Goal: Information Seeking & Learning: Compare options

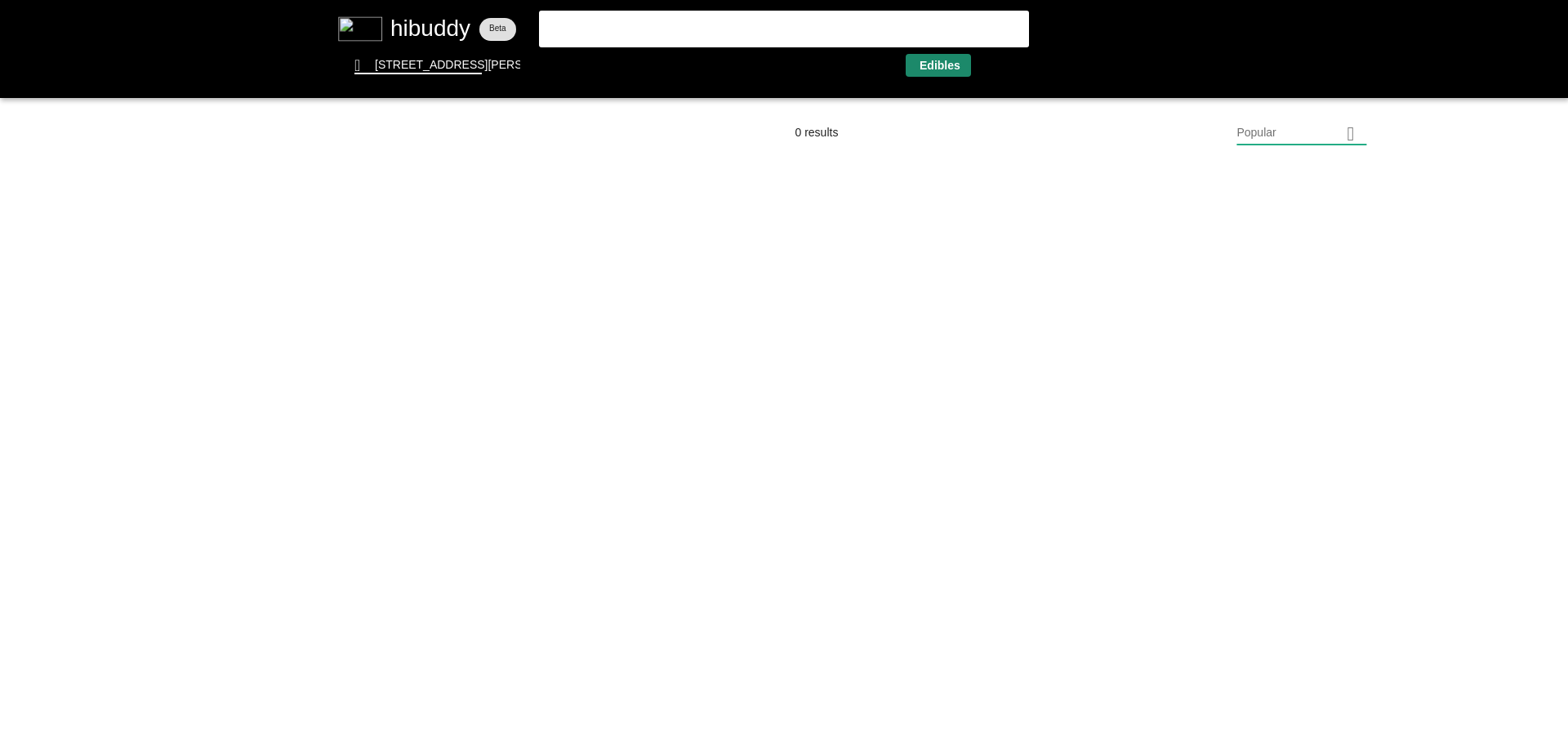
click at [925, 69] on flt-glass-pane at bounding box center [784, 372] width 1568 height 744
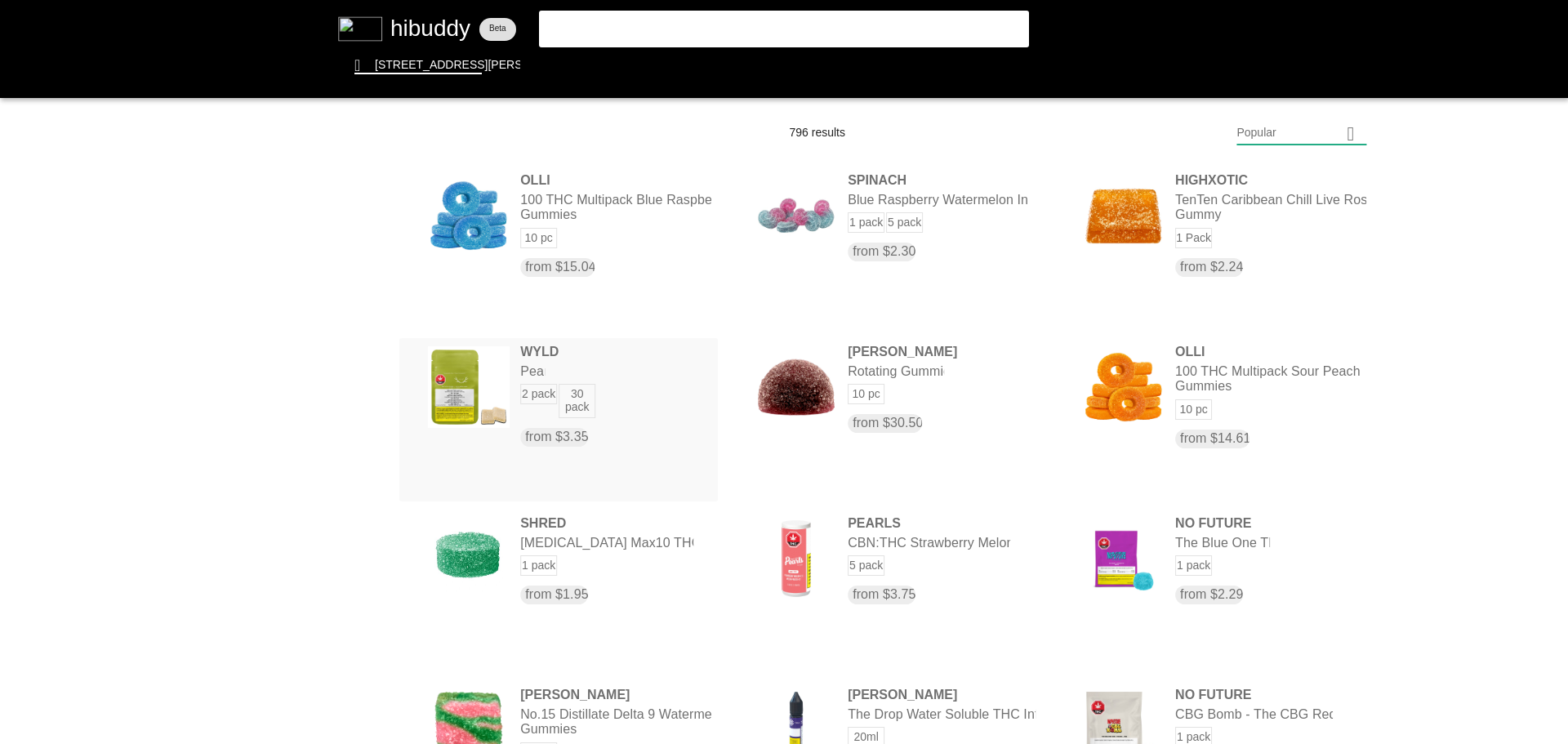
click at [619, 376] on flt-glass-pane at bounding box center [784, 372] width 1568 height 744
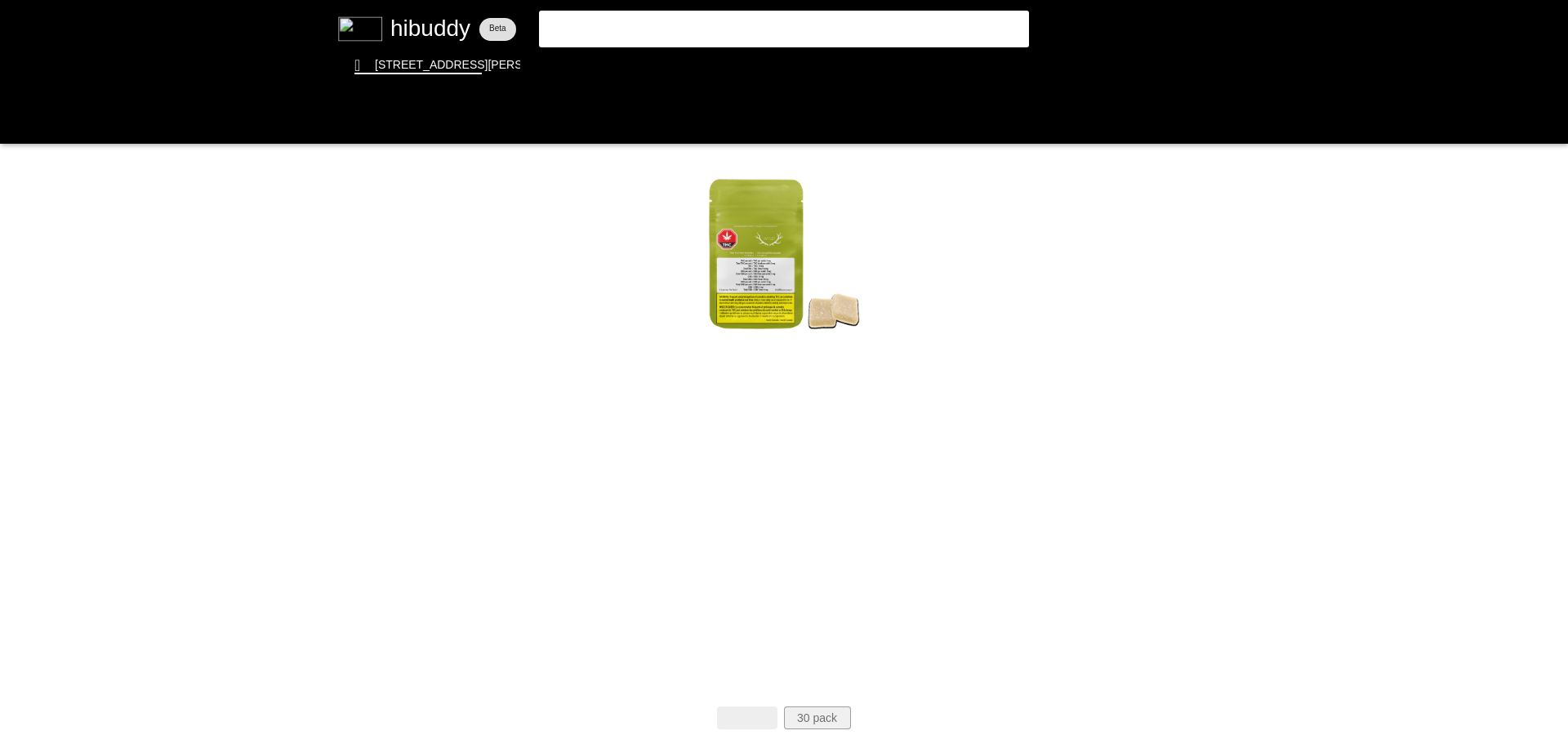
click at [834, 719] on flt-glass-pane at bounding box center [784, 372] width 1568 height 744
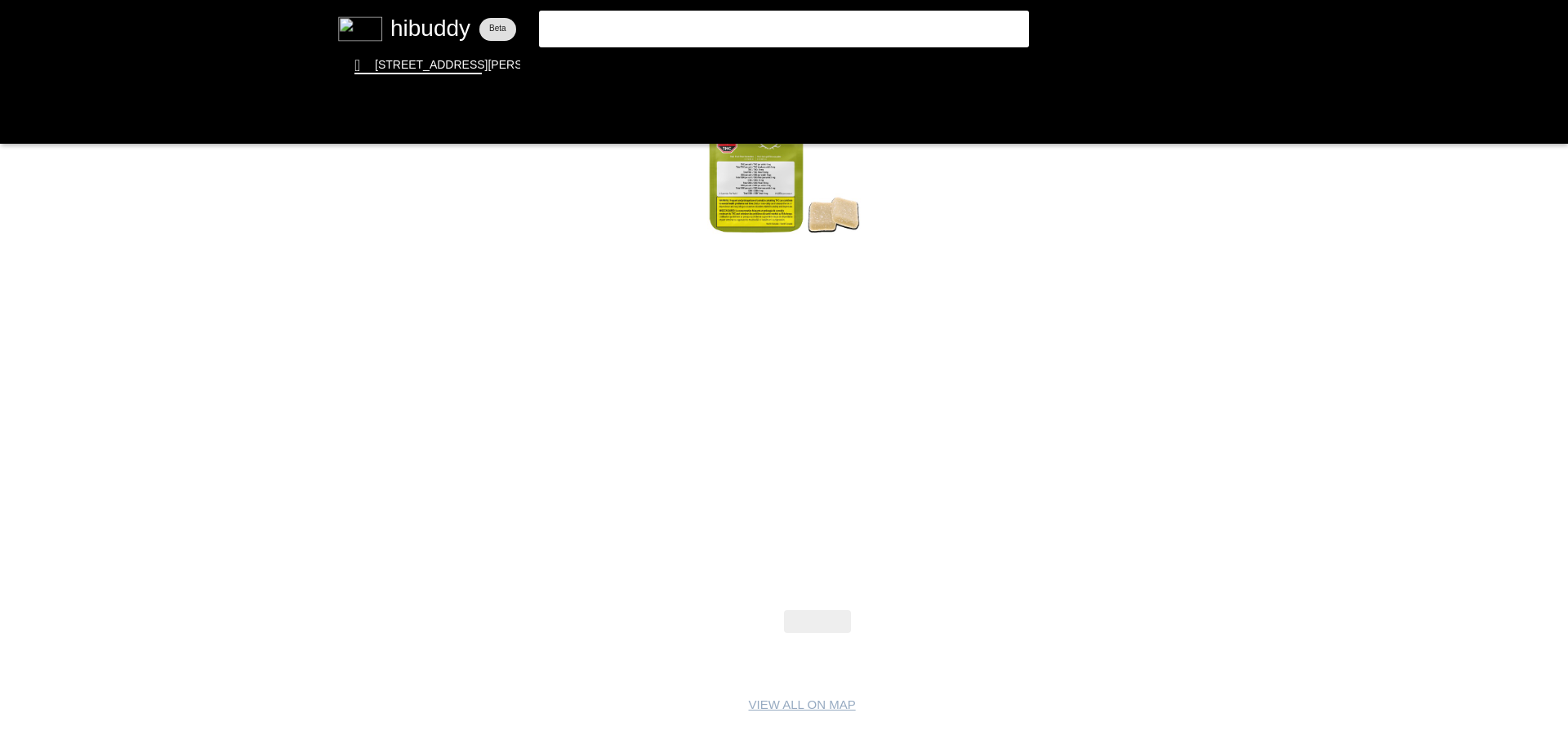
drag, startPoint x: 456, startPoint y: 452, endPoint x: 534, endPoint y: 437, distance: 79.4
click at [534, 437] on flt-glass-pane at bounding box center [784, 372] width 1568 height 744
drag, startPoint x: 460, startPoint y: 429, endPoint x: 546, endPoint y: 410, distance: 88.1
click at [525, 421] on flt-glass-pane at bounding box center [784, 372] width 1568 height 744
click at [551, 407] on flt-glass-pane at bounding box center [784, 372] width 1568 height 744
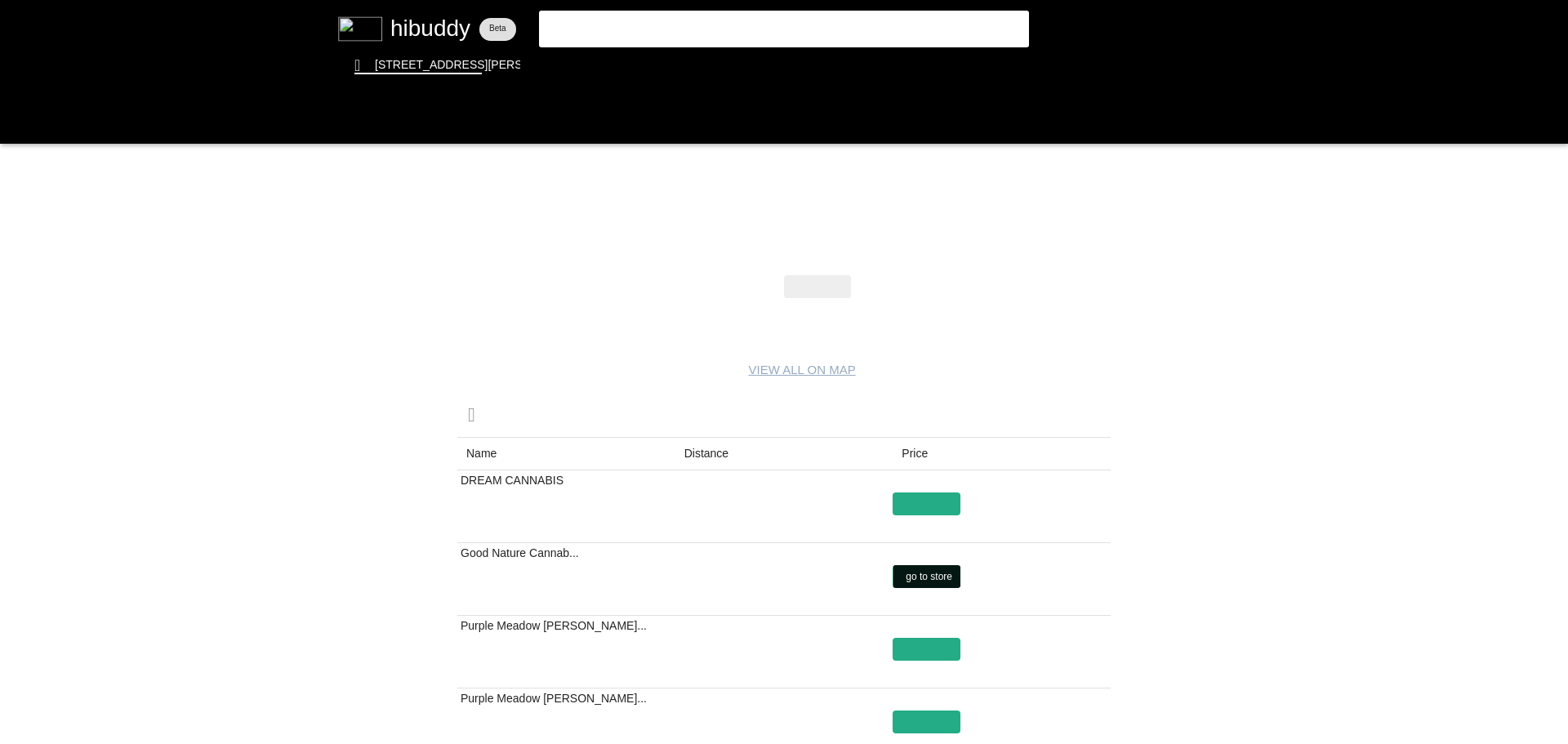
click at [928, 579] on flt-glass-pane at bounding box center [784, 372] width 1568 height 744
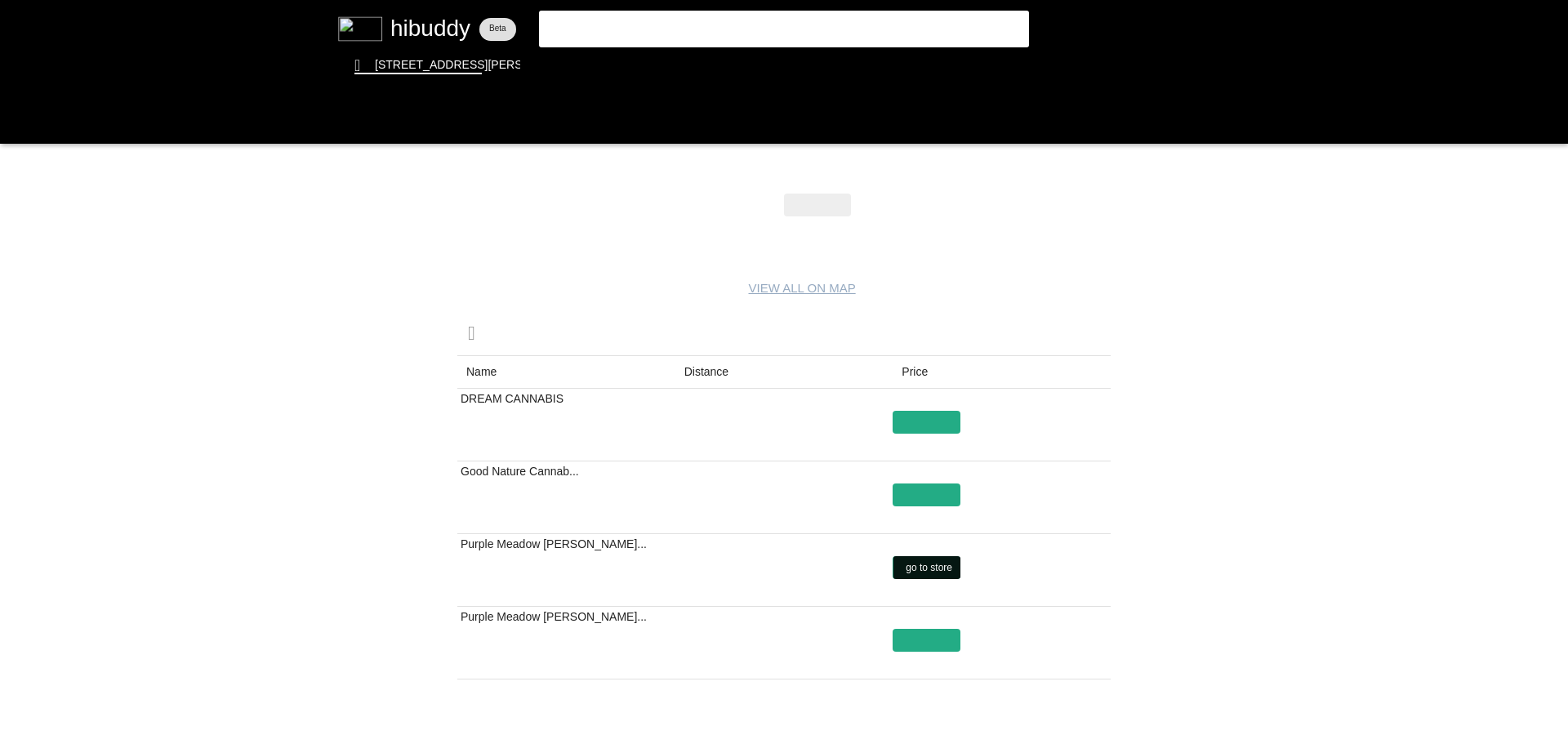
click at [939, 558] on flt-glass-pane at bounding box center [784, 372] width 1568 height 744
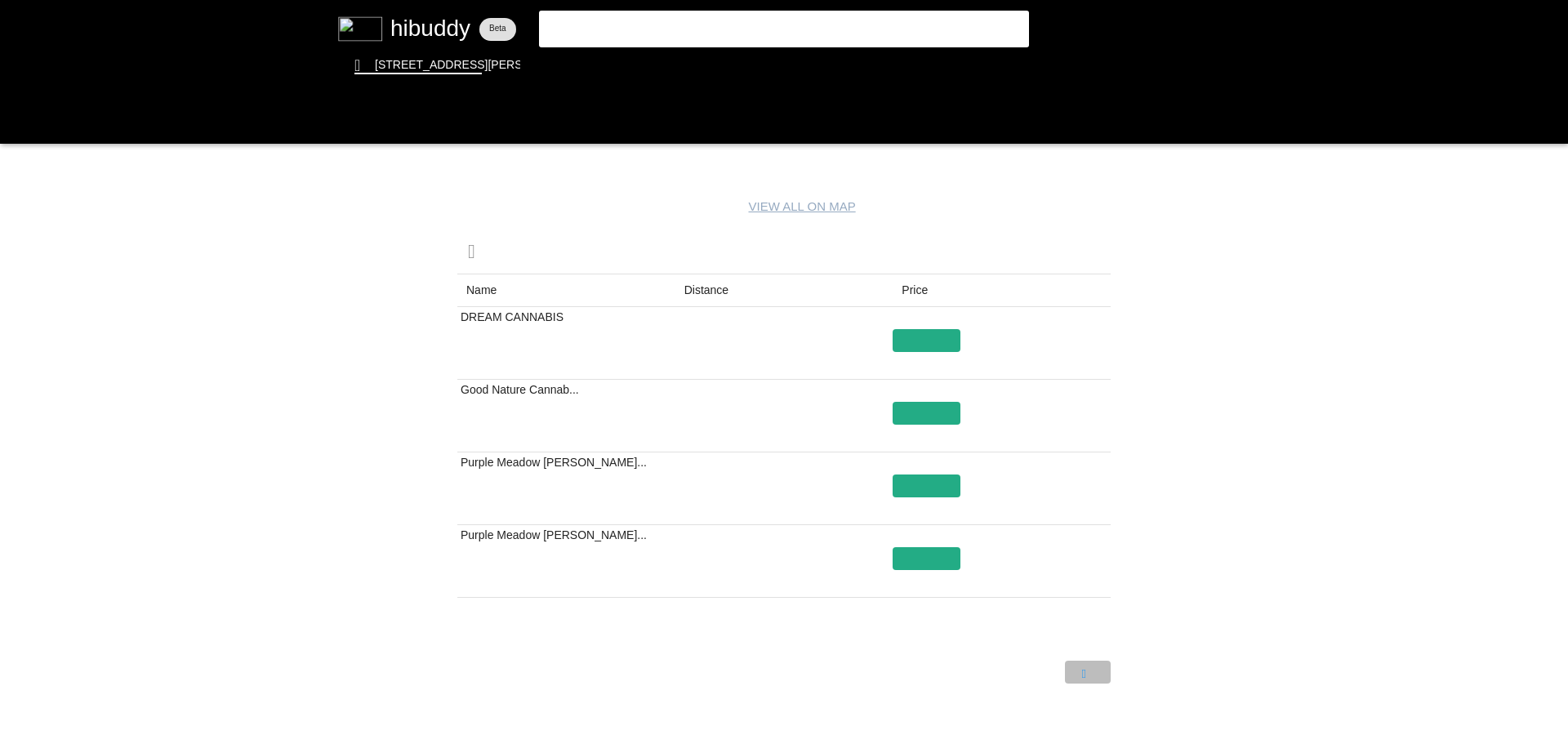
click at [1083, 673] on flt-glass-pane at bounding box center [784, 372] width 1568 height 744
click at [936, 491] on flt-glass-pane at bounding box center [784, 372] width 1568 height 744
click at [933, 64] on flt-glass-pane at bounding box center [784, 372] width 1568 height 744
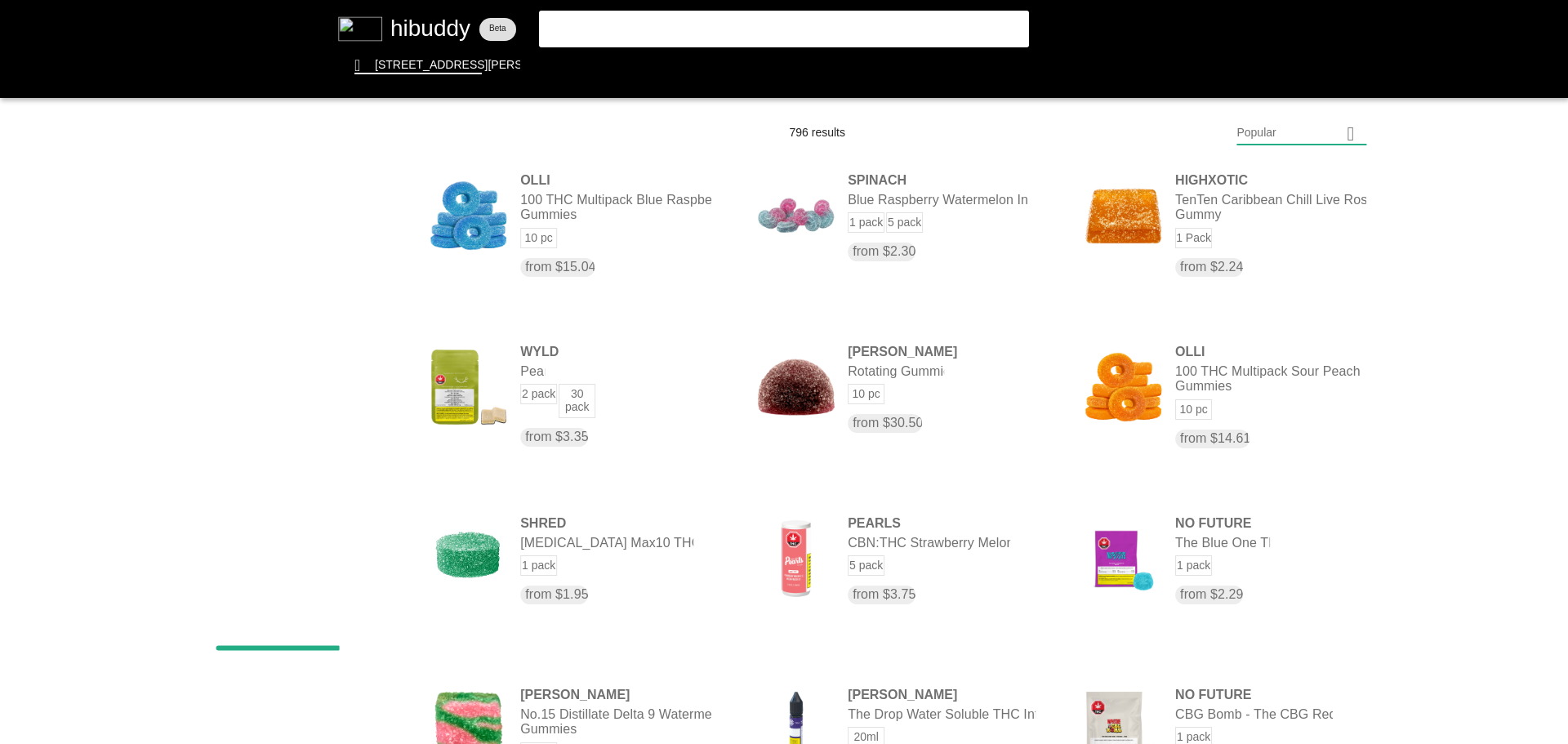
click at [1266, 136] on flt-glass-pane at bounding box center [784, 372] width 1568 height 744
click at [1277, 569] on flt-glass-pane at bounding box center [784, 372] width 1568 height 744
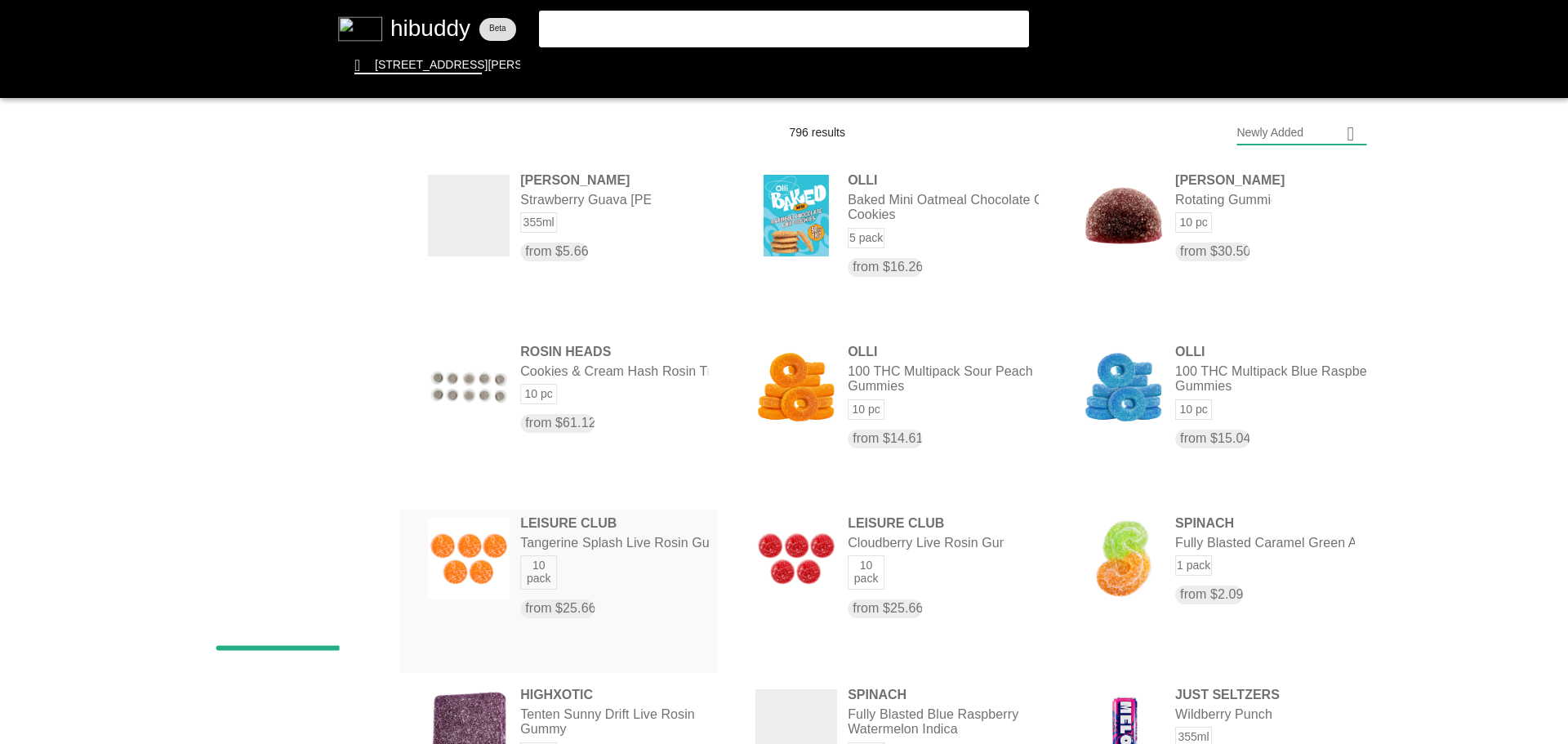
click at [652, 558] on flt-glass-pane at bounding box center [784, 372] width 1568 height 744
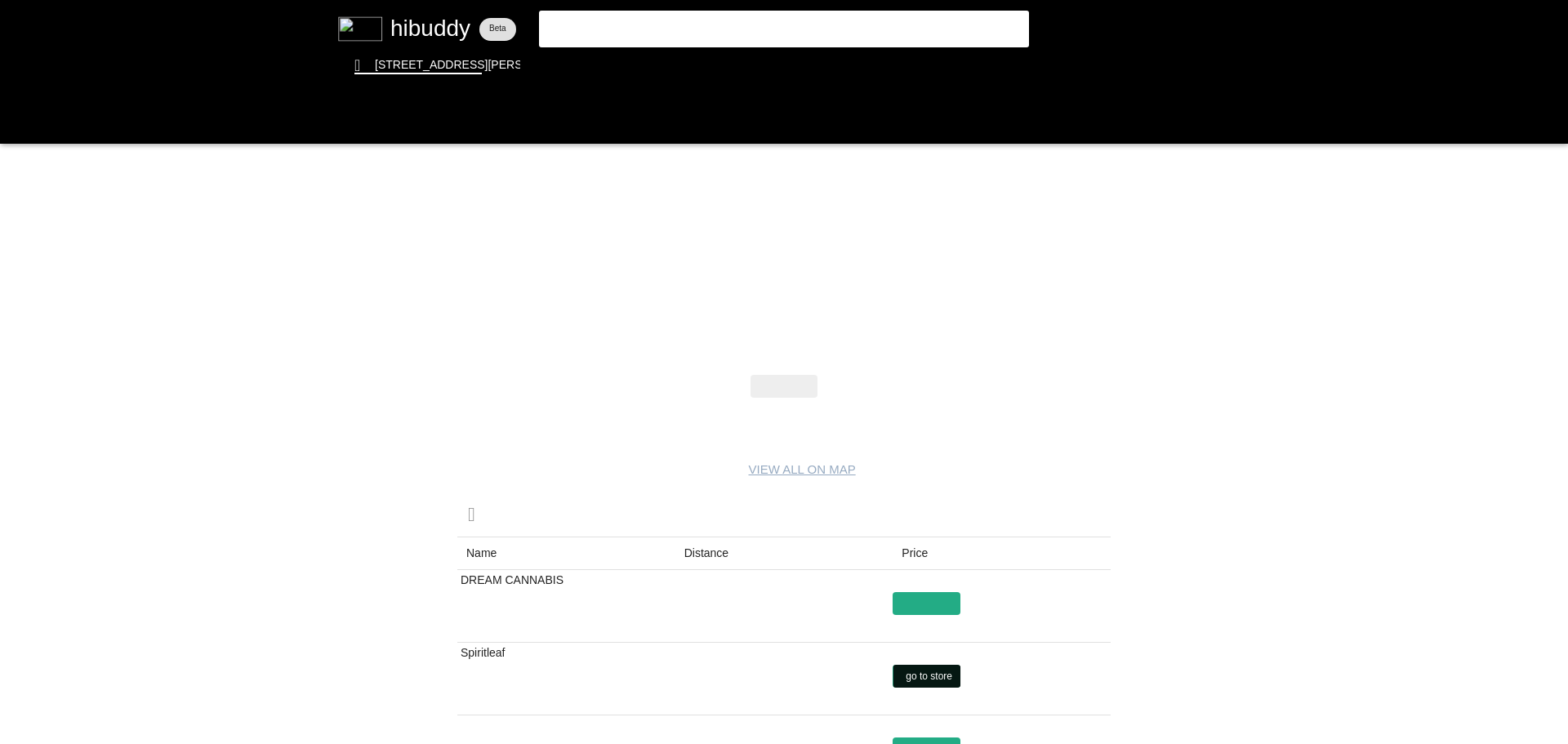
click at [932, 675] on flt-glass-pane at bounding box center [784, 372] width 1568 height 744
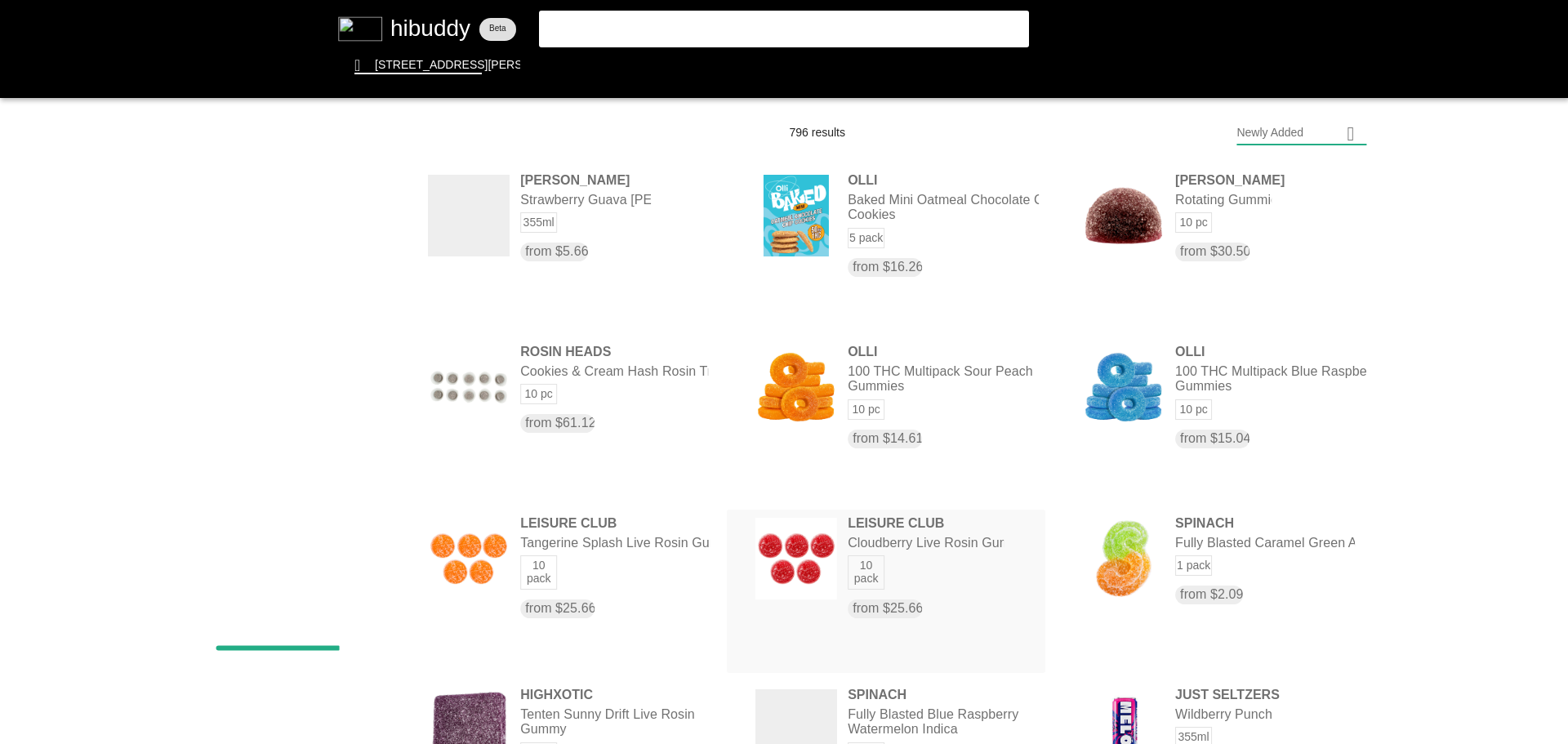
click at [925, 543] on flt-glass-pane at bounding box center [784, 372] width 1568 height 744
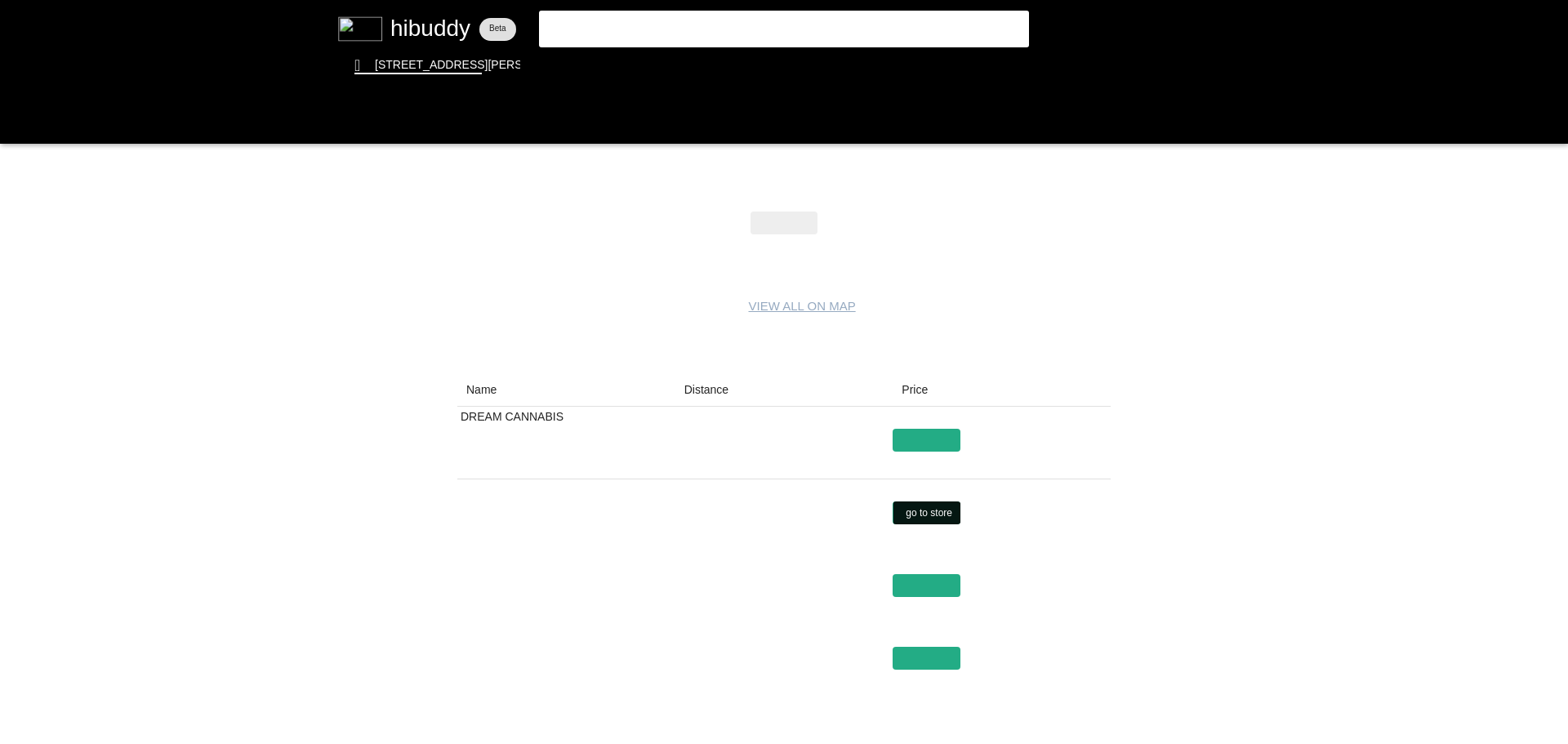
click at [923, 514] on flt-glass-pane at bounding box center [784, 372] width 1568 height 744
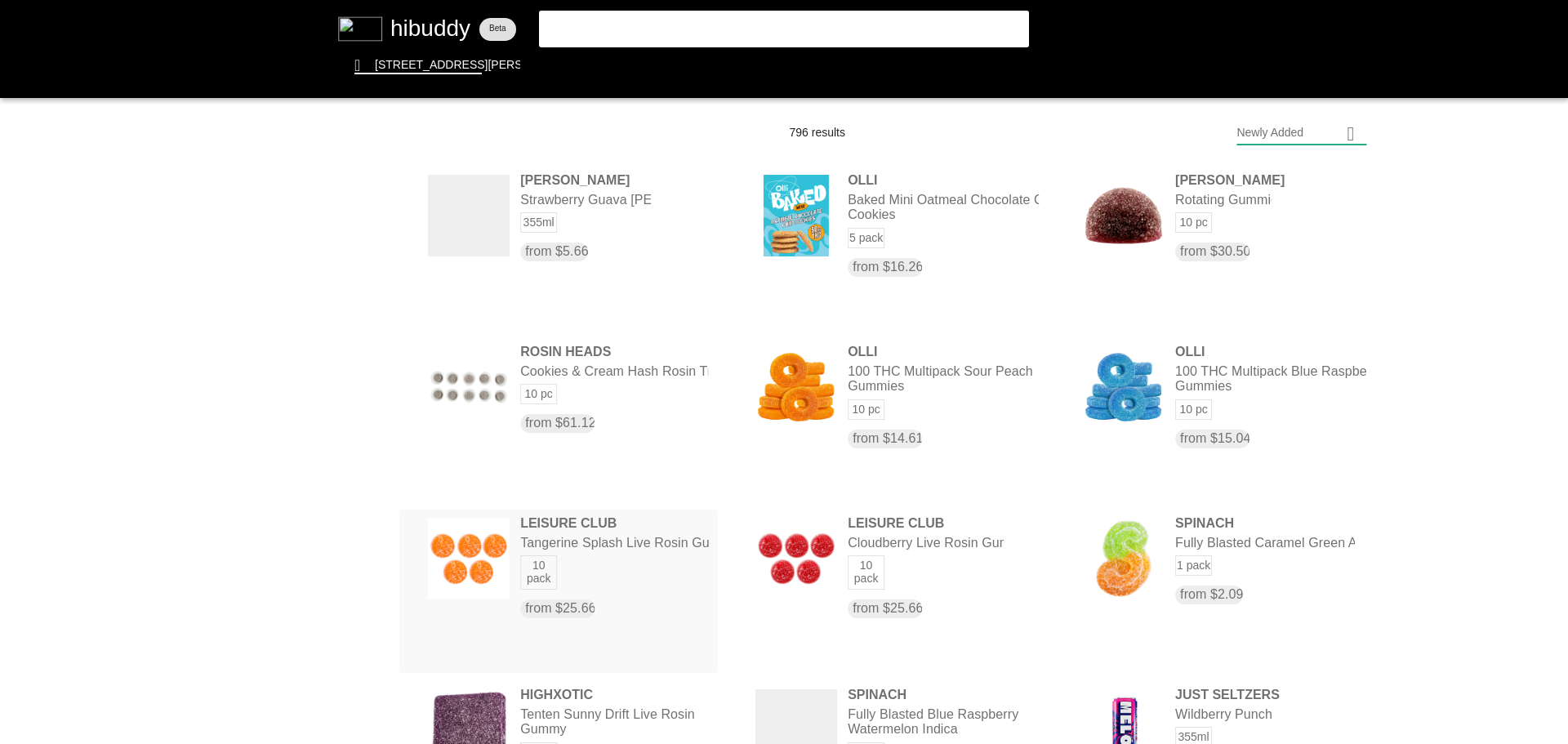
click at [585, 582] on flt-glass-pane at bounding box center [784, 372] width 1568 height 744
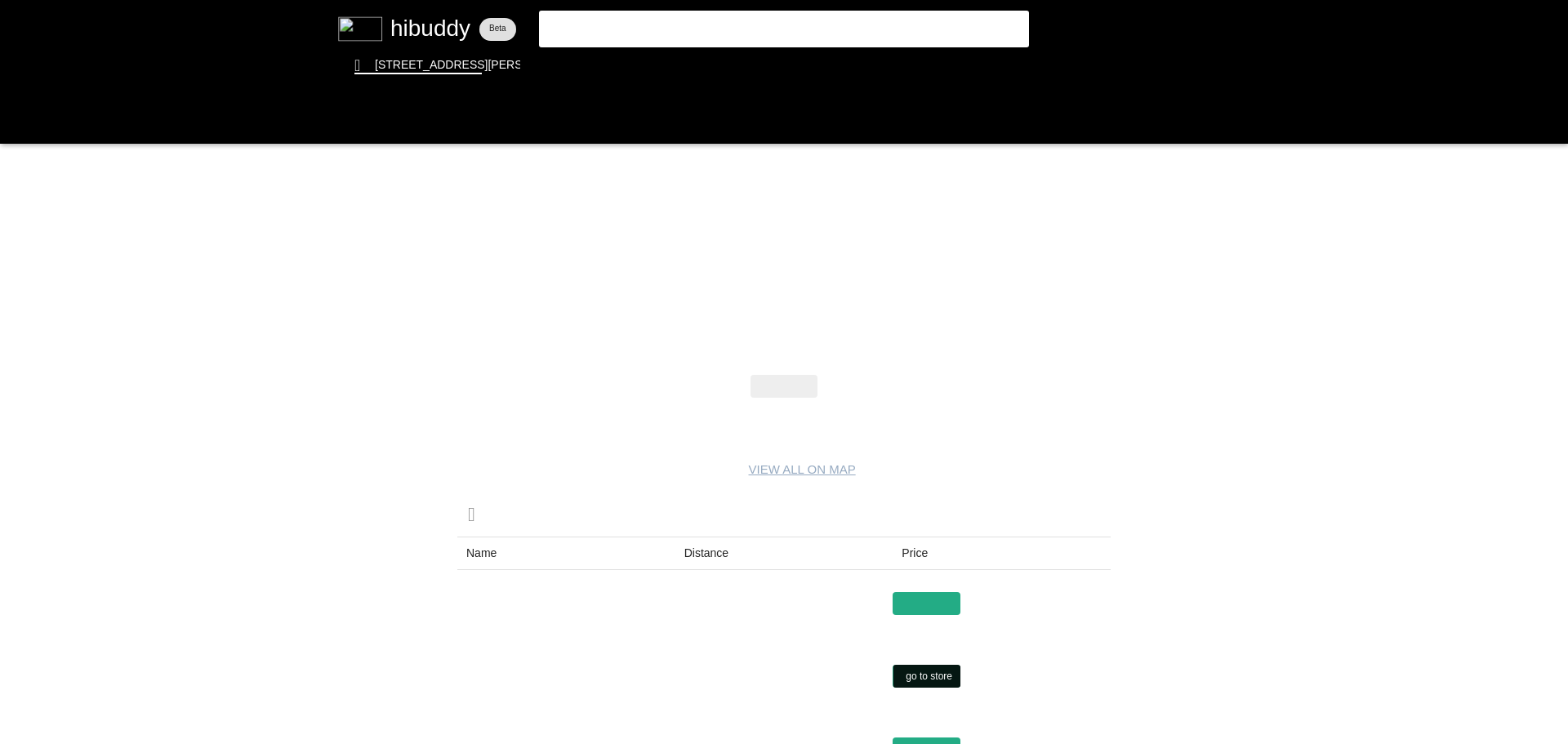
click at [914, 679] on flt-glass-pane at bounding box center [784, 372] width 1568 height 744
click at [873, 72] on flt-glass-pane at bounding box center [784, 372] width 1568 height 744
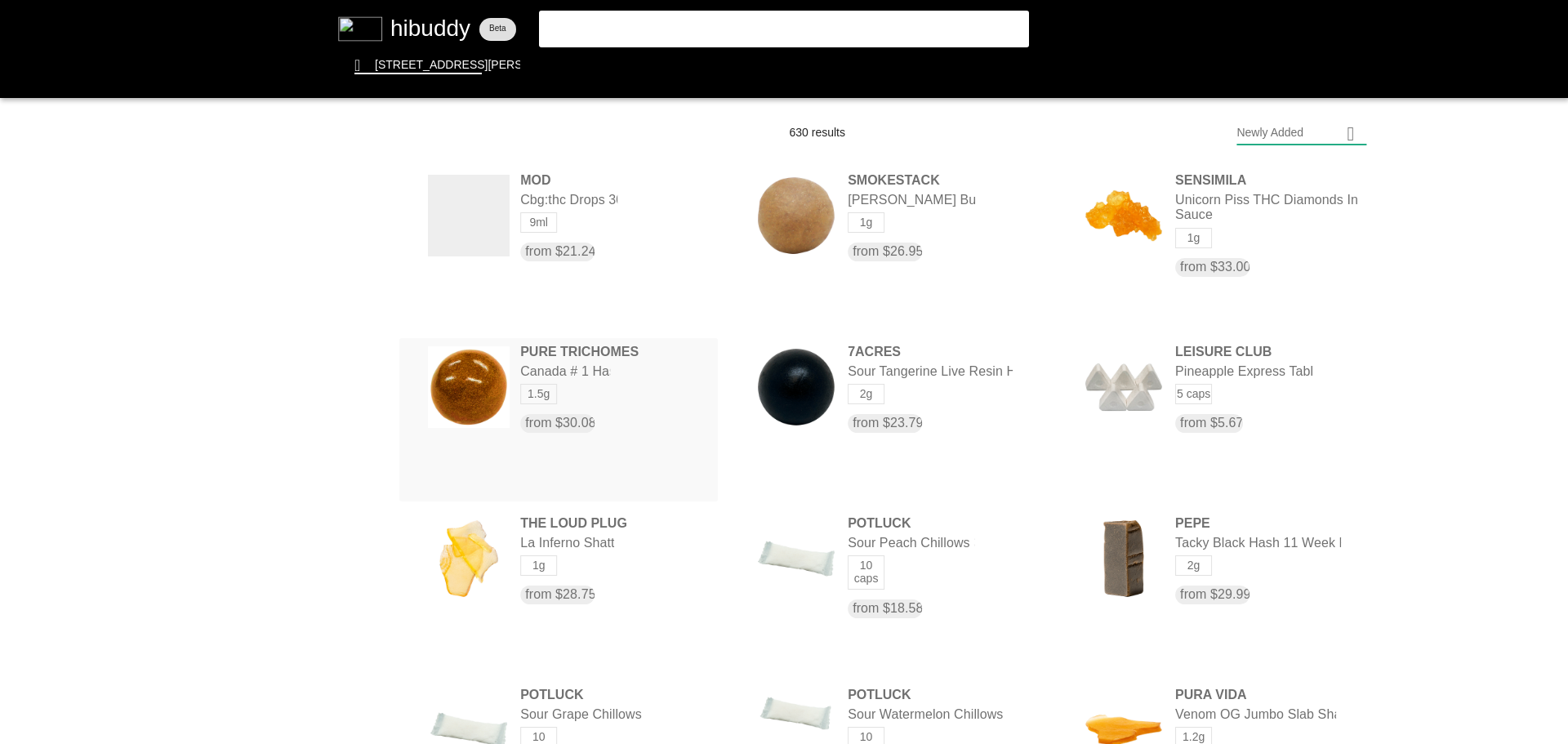
click at [596, 367] on flt-glass-pane at bounding box center [784, 372] width 1568 height 744
click at [777, 68] on flt-glass-pane at bounding box center [784, 372] width 1568 height 744
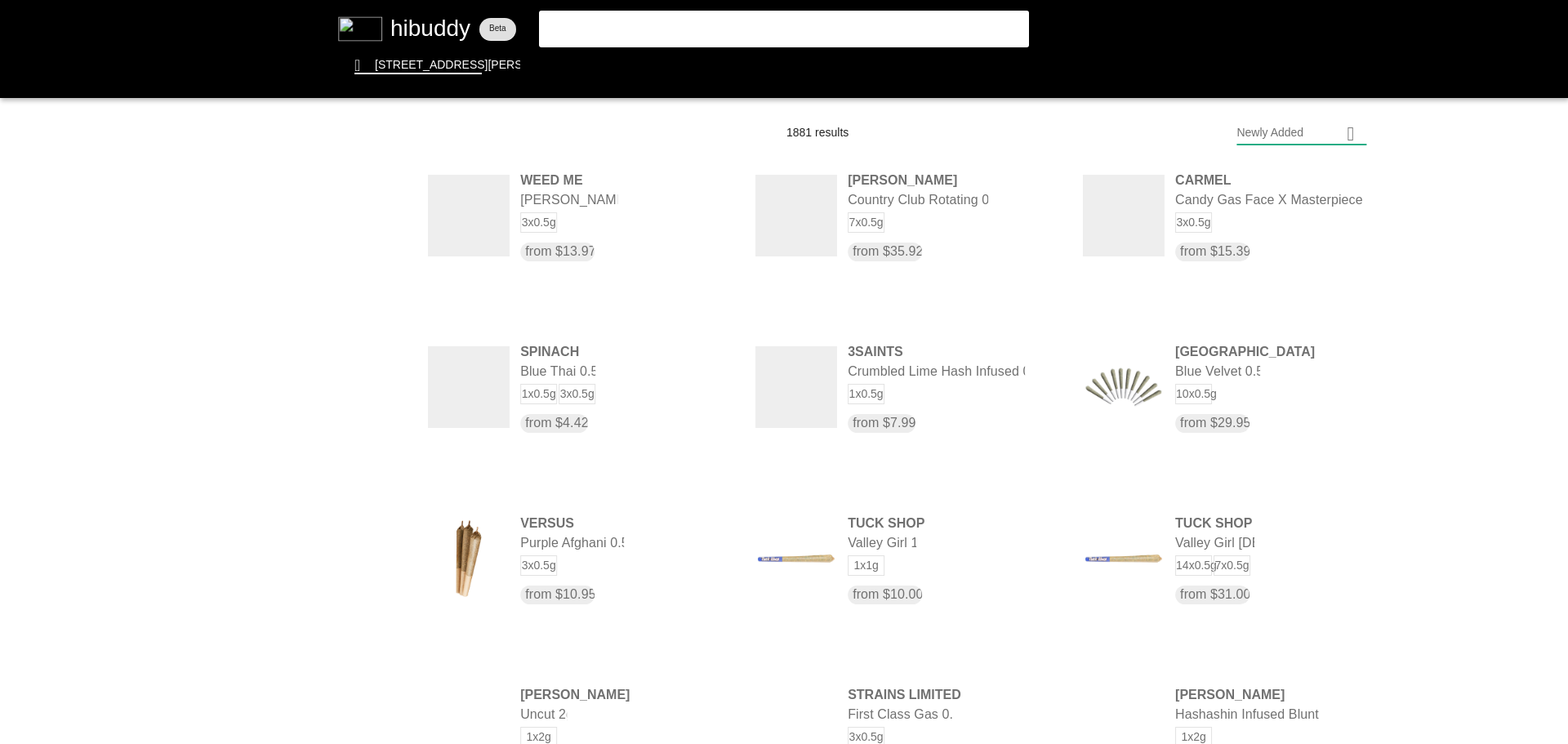
drag, startPoint x: 1367, startPoint y: 626, endPoint x: 1349, endPoint y: 138, distance: 488.3
click at [1349, 138] on flt-glass-pane at bounding box center [784, 372] width 1568 height 744
